Goal: Transaction & Acquisition: Purchase product/service

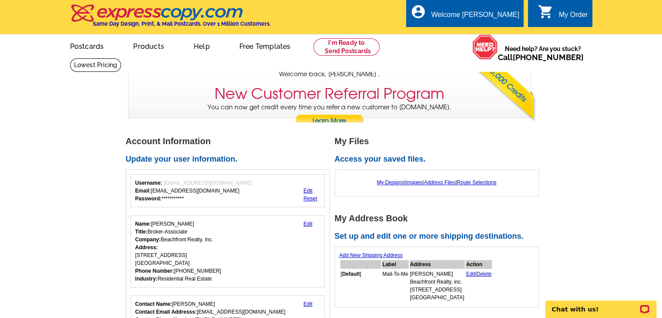
click at [145, 45] on link "Products" at bounding box center [148, 45] width 59 height 20
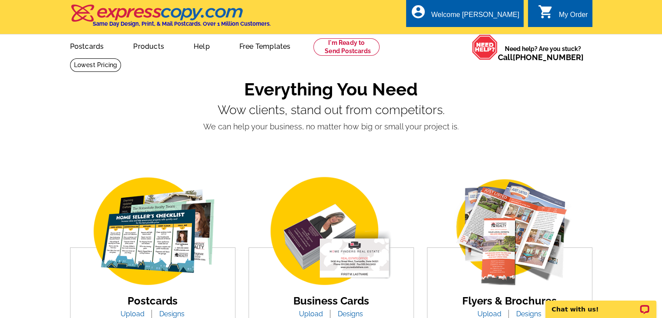
scroll to position [278, 0]
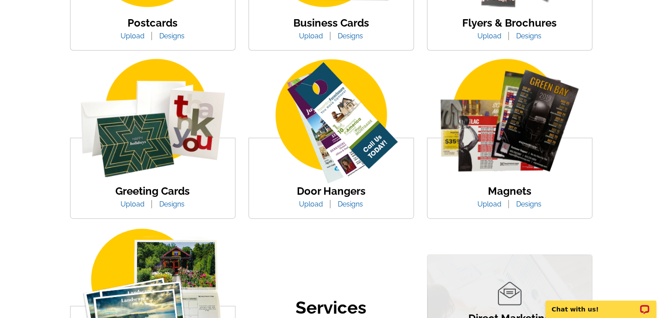
click at [185, 25] on h4 "Postcards" at bounding box center [152, 23] width 77 height 13
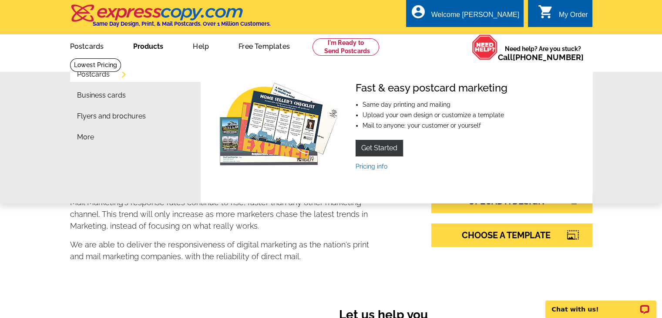
click at [105, 75] on link "Postcards" at bounding box center [93, 74] width 33 height 7
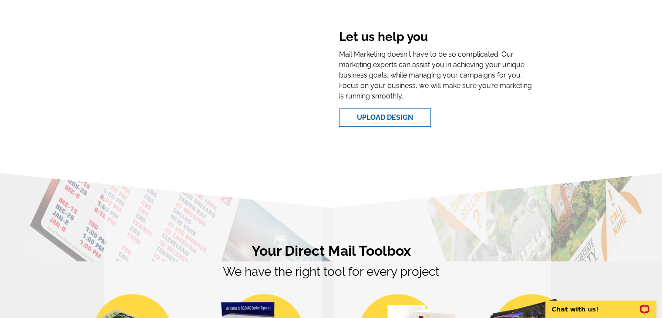
scroll to position [556, 0]
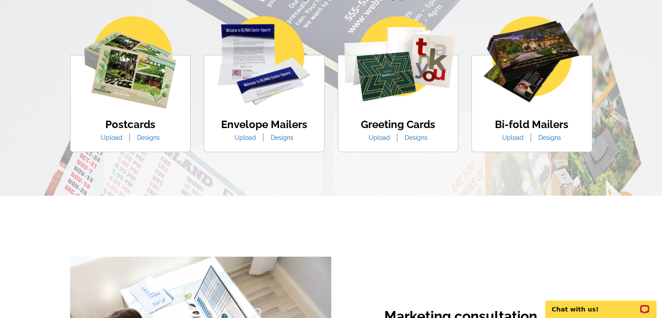
click at [157, 138] on link "Designs" at bounding box center [149, 137] width 36 height 7
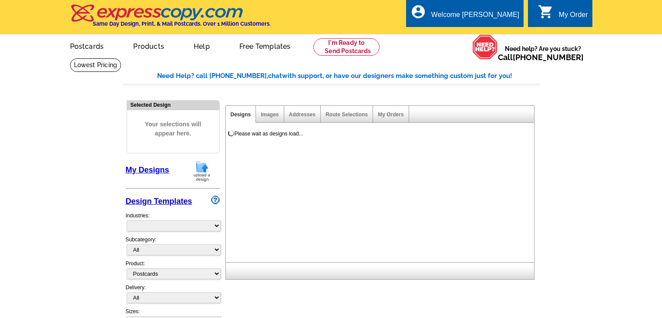
select select "1"
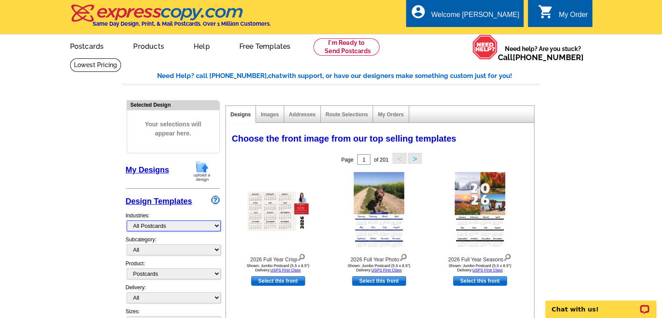
click at [164, 229] on select "What's New Real Estate Mortgage Insurance HVAC Dental Solar EDDM - NEW! Calenda…" at bounding box center [174, 225] width 94 height 11
select select "785"
click at [127, 220] on select "What's New Real Estate Mortgage Insurance HVAC Dental Solar EDDM - NEW! Calenda…" at bounding box center [174, 225] width 94 height 11
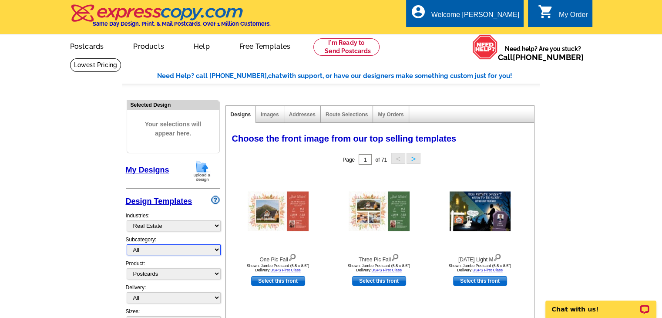
click at [146, 247] on select "All RE/MAX® Referrals [PERSON_NAME]® Berkshire Hathaway Home Services Century 2…" at bounding box center [174, 249] width 94 height 11
select select "789"
click at [127, 244] on select "All RE/MAX® Referrals [PERSON_NAME]® Berkshire Hathaway Home Services Century 2…" at bounding box center [174, 249] width 94 height 11
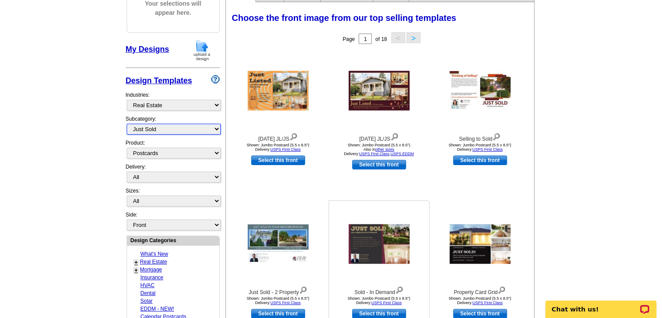
scroll to position [122, 0]
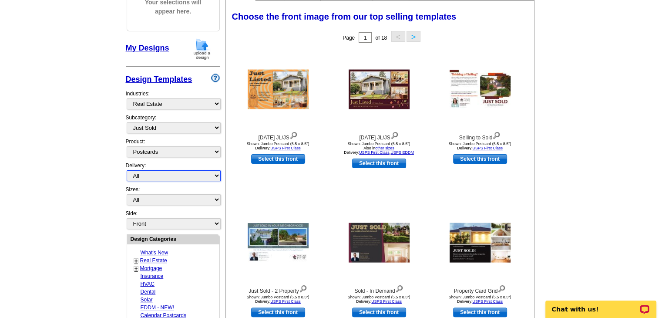
click at [190, 176] on select "All First Class Mail Shipped to Me EDDM Save 66% on Postage" at bounding box center [174, 175] width 94 height 11
select select "3"
click at [127, 170] on select "All First Class Mail Shipped to Me EDDM Save 66% on Postage" at bounding box center [174, 175] width 94 height 11
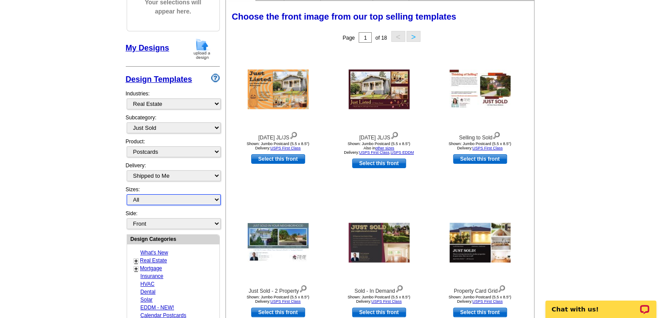
click at [187, 196] on select "All Jumbo Postcard (5.5" x 8.5") Regular Postcard (4.25" x 5.6") Panoramic Post…" at bounding box center [174, 199] width 94 height 11
select select "3"
click at [127, 194] on select "All Jumbo Postcard (5.5" x 8.5") Regular Postcard (4.25" x 5.6") Panoramic Post…" at bounding box center [174, 199] width 94 height 11
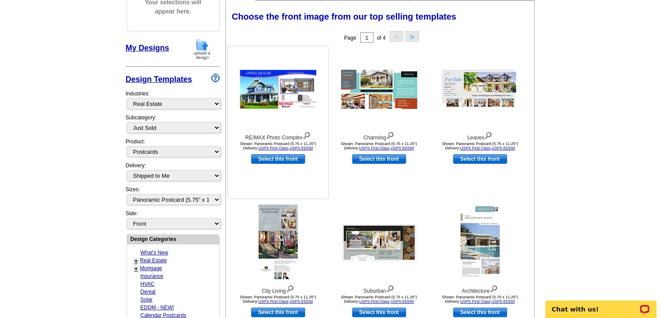
click at [267, 101] on img at bounding box center [278, 89] width 76 height 39
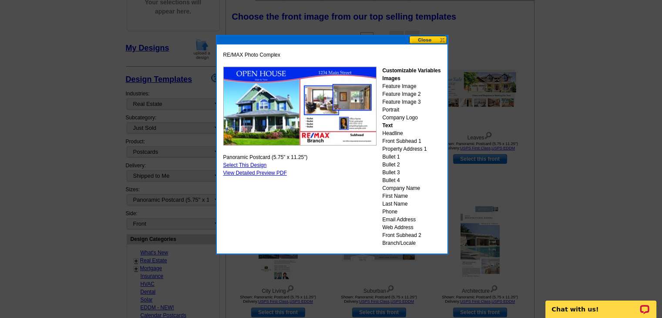
click at [254, 163] on link "Select This Design" at bounding box center [245, 165] width 44 height 6
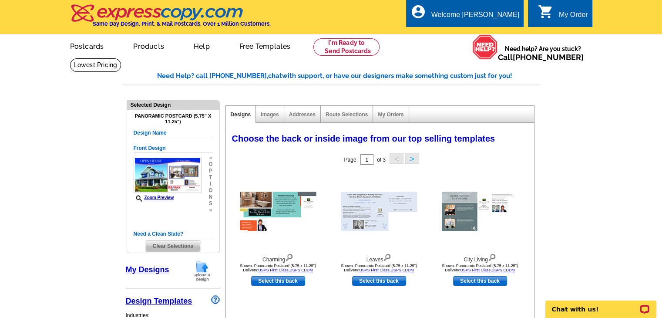
scroll to position [278, 0]
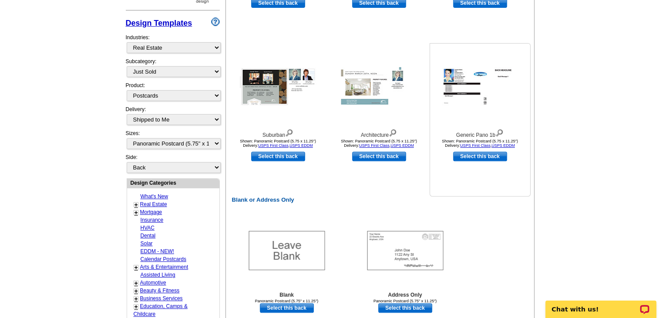
click at [490, 81] on img at bounding box center [480, 86] width 76 height 39
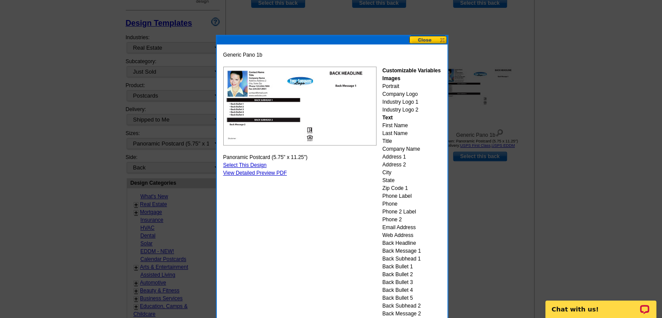
click at [245, 162] on link "Select This Design" at bounding box center [245, 165] width 44 height 6
select select "front"
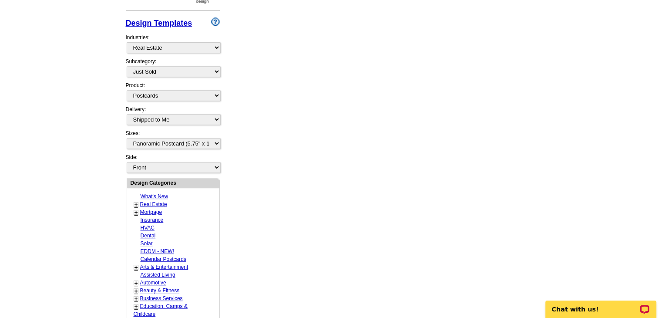
scroll to position [0, 0]
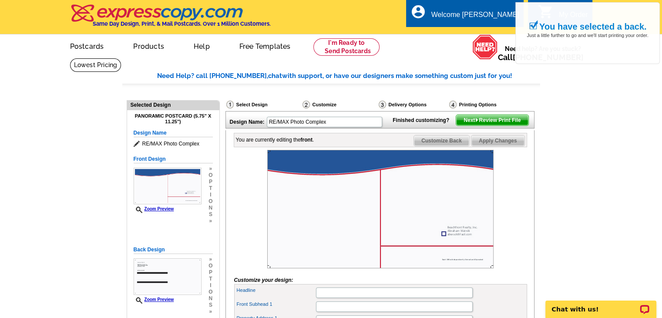
scroll to position [0, 0]
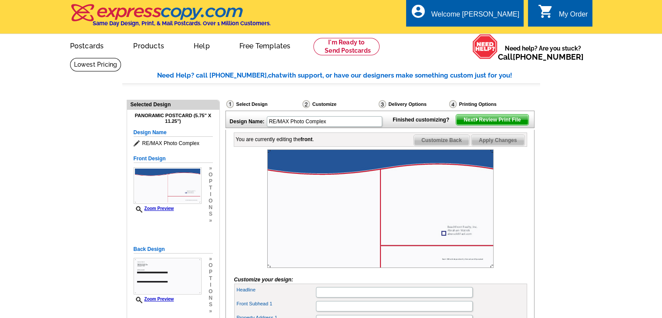
click at [474, 108] on div "Printing Options" at bounding box center [488, 104] width 78 height 9
click at [472, 106] on div "Printing Options" at bounding box center [488, 104] width 78 height 9
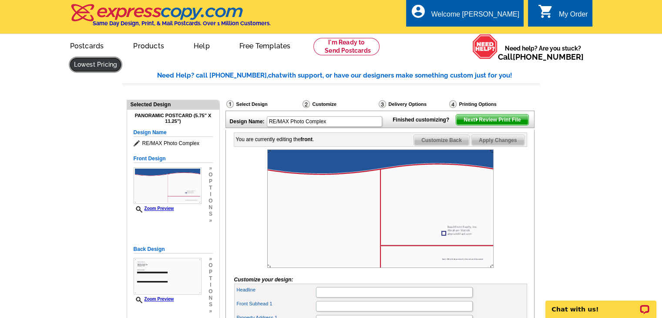
click at [121, 58] on link at bounding box center [95, 64] width 51 height 13
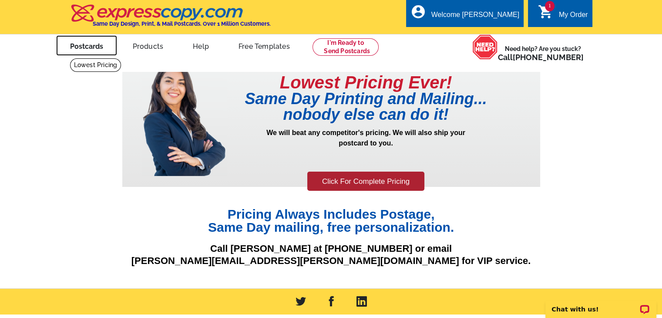
click at [103, 46] on link "Postcards" at bounding box center [86, 45] width 61 height 20
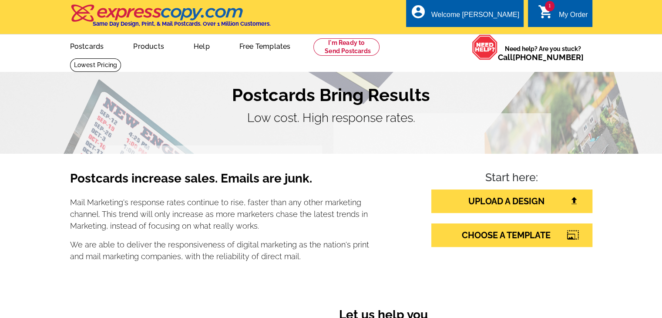
click at [130, 19] on img at bounding box center [157, 13] width 175 height 18
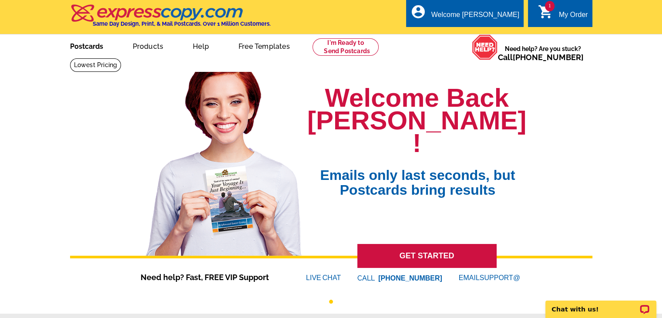
click at [87, 52] on link "Postcards" at bounding box center [86, 45] width 61 height 20
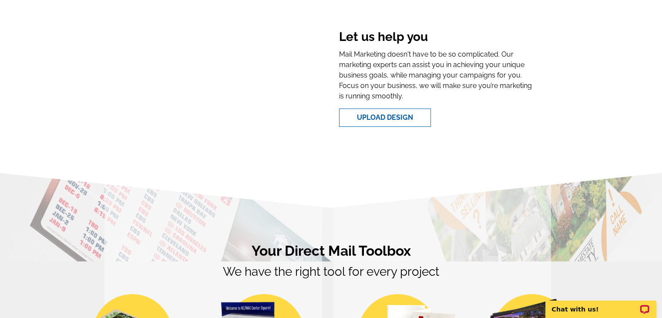
scroll to position [556, 0]
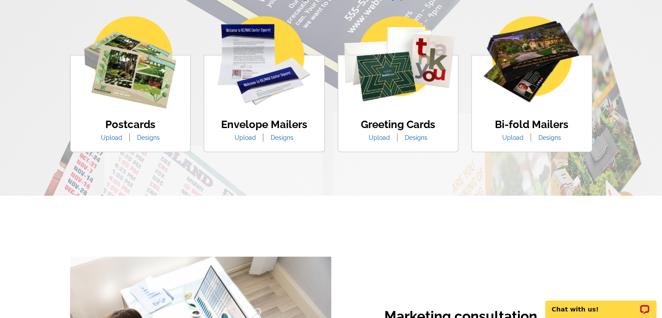
click at [148, 138] on link "Designs" at bounding box center [149, 137] width 36 height 7
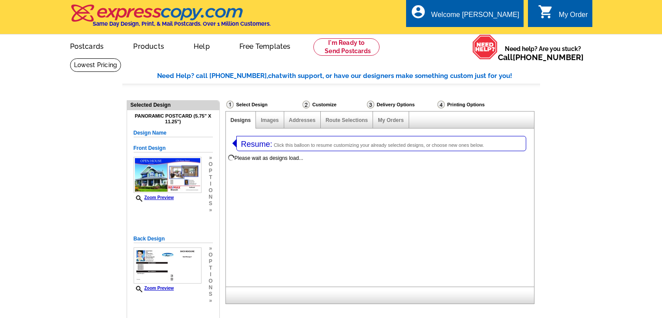
select select "1"
select select "3"
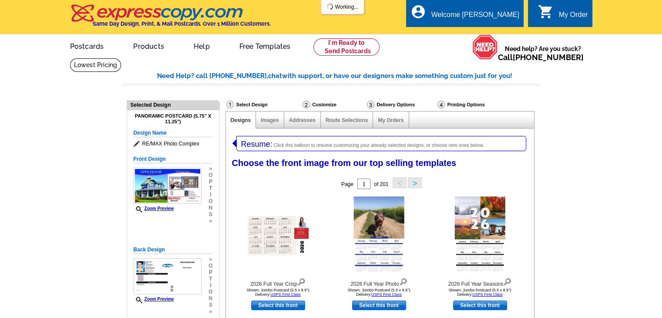
select select "971"
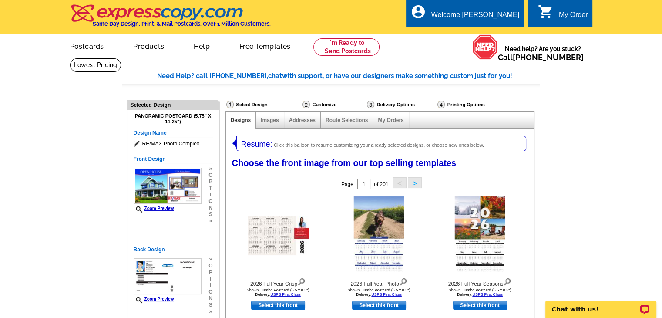
click at [190, 7] on img at bounding box center [157, 13] width 175 height 18
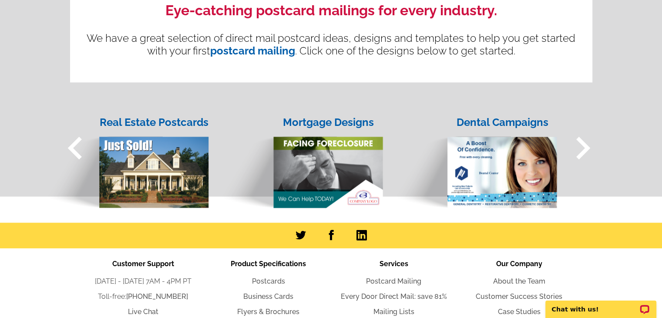
scroll to position [923, 0]
